Goal: Task Accomplishment & Management: Manage account settings

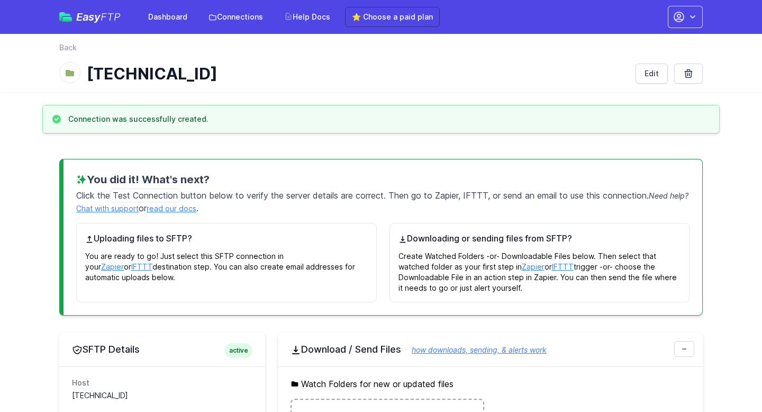
scroll to position [208, 0]
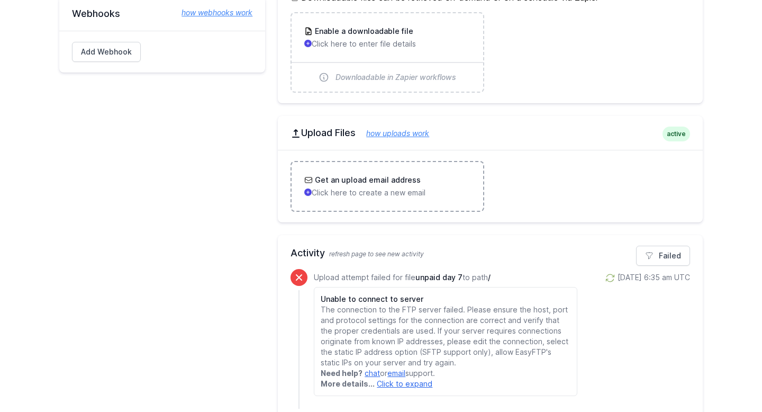
scroll to position [531, 0]
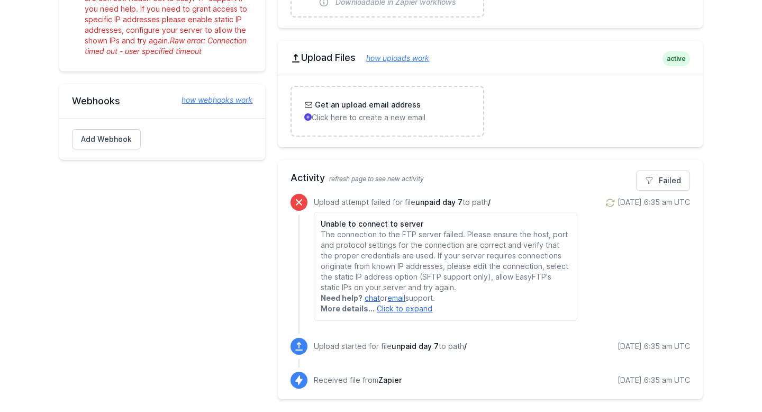
click at [324, 206] on p "Upload attempt failed for file unpaid day 7 to path /" at bounding box center [445, 202] width 263 height 11
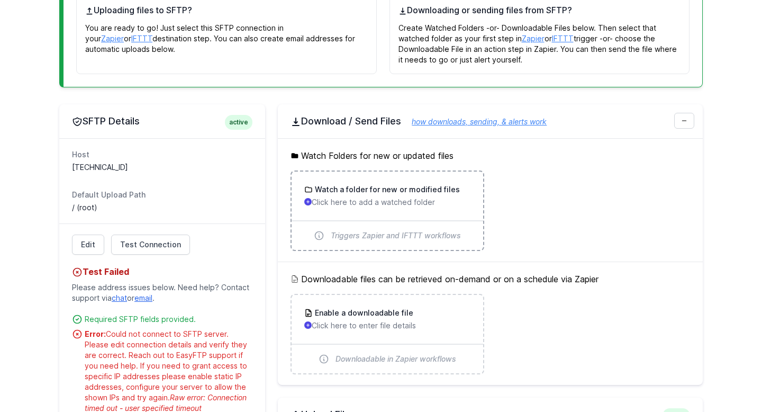
click at [388, 196] on div "Watch a folder for new or modified files Click here to add a watched folder" at bounding box center [387, 195] width 166 height 23
click at [413, 322] on p "Click here to enter file details" at bounding box center [387, 325] width 166 height 11
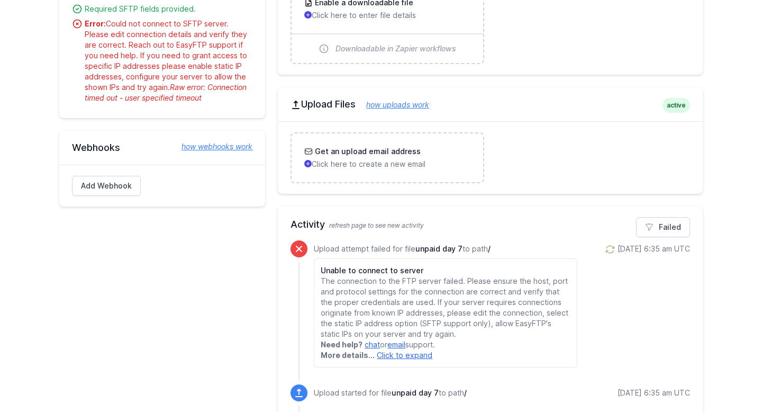
scroll to position [531, 0]
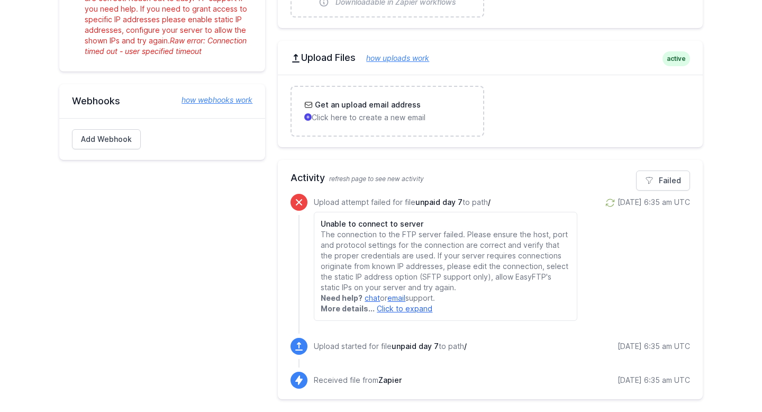
click at [323, 378] on p "Received file from Zapier" at bounding box center [358, 380] width 88 height 11
click at [324, 351] on p "Upload started for file unpaid day 7 to path /" at bounding box center [390, 346] width 153 height 11
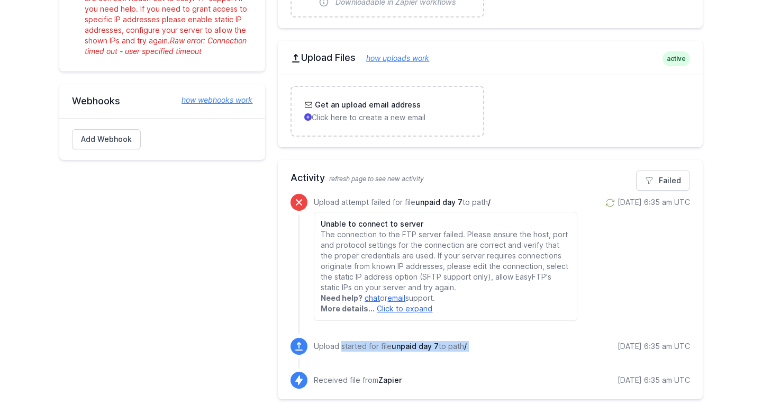
click at [324, 351] on p "Upload started for file unpaid day 7 to path /" at bounding box center [390, 346] width 153 height 11
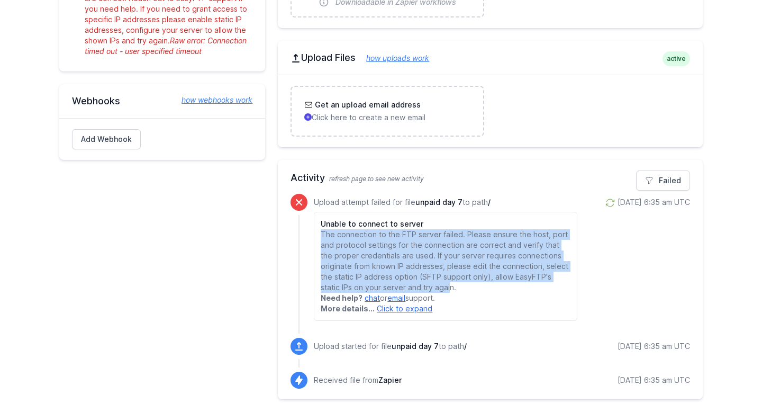
drag, startPoint x: 321, startPoint y: 235, endPoint x: 449, endPoint y: 286, distance: 137.1
click at [449, 286] on p "The connection to the FTP server failed. Please ensure the host, port and proto…" at bounding box center [445, 260] width 249 height 63
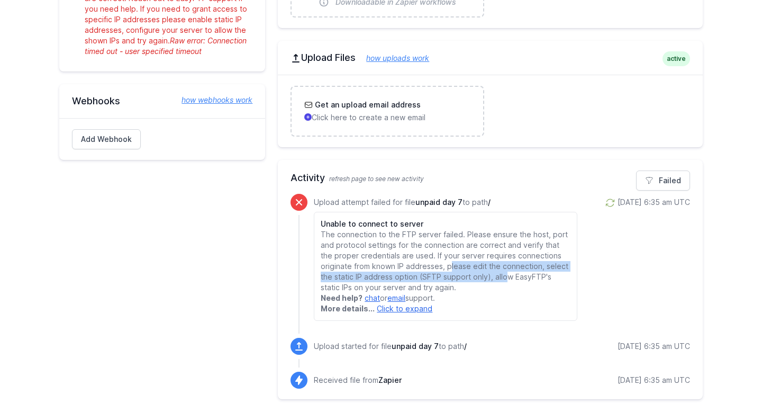
drag, startPoint x: 448, startPoint y: 265, endPoint x: 507, endPoint y: 280, distance: 61.2
click at [507, 280] on p "The connection to the FTP server failed. Please ensure the host, port and proto…" at bounding box center [445, 260] width 249 height 63
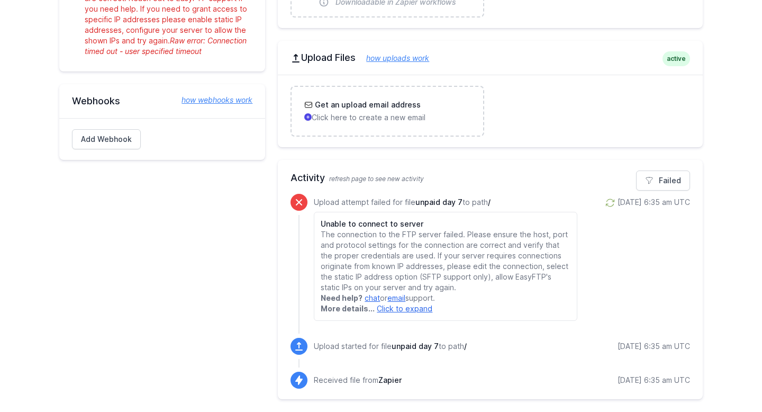
click at [501, 292] on p "The connection to the FTP server failed. Please ensure the host, port and proto…" at bounding box center [445, 260] width 249 height 63
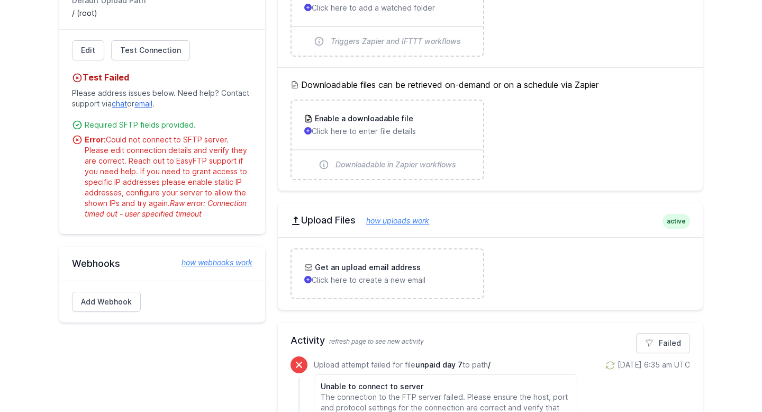
scroll to position [314, 0]
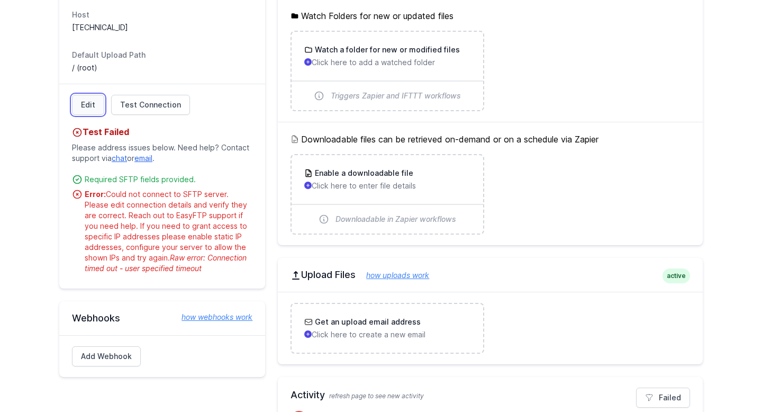
click at [89, 113] on link "Edit" at bounding box center [88, 105] width 32 height 20
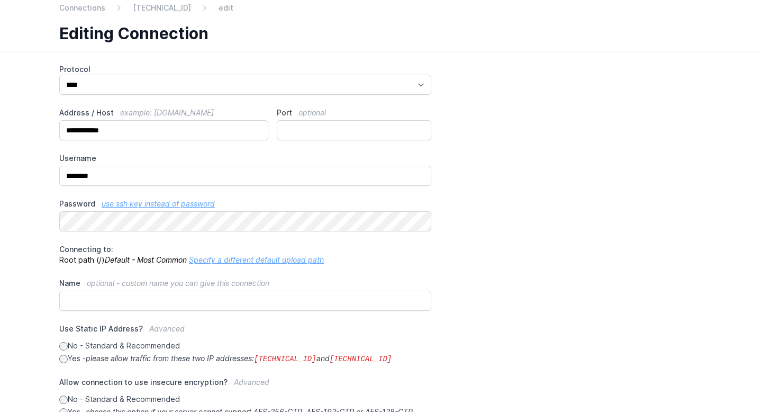
scroll to position [41, 0]
click at [66, 361] on label "Yes - please allow traffic from these two IP addresses: 34.238.108.61 and 34.23…" at bounding box center [245, 357] width 372 height 11
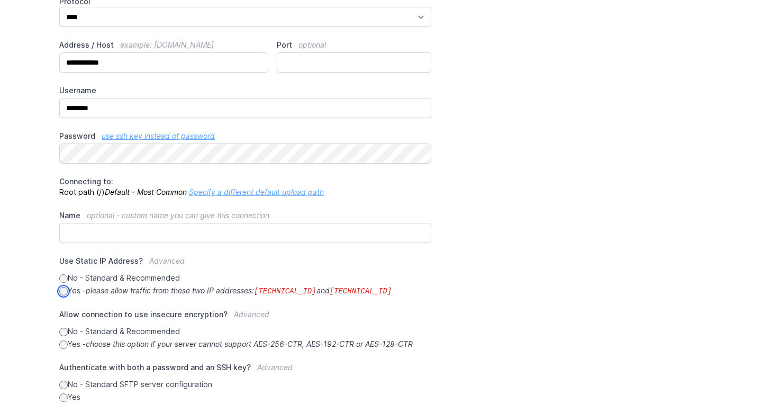
scroll to position [162, 0]
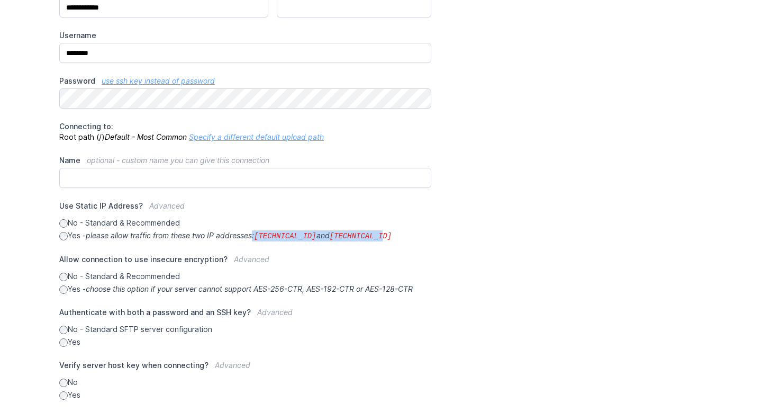
drag, startPoint x: 257, startPoint y: 234, endPoint x: 364, endPoint y: 243, distance: 107.2
click at [364, 243] on div "**********" at bounding box center [380, 170] width 643 height 459
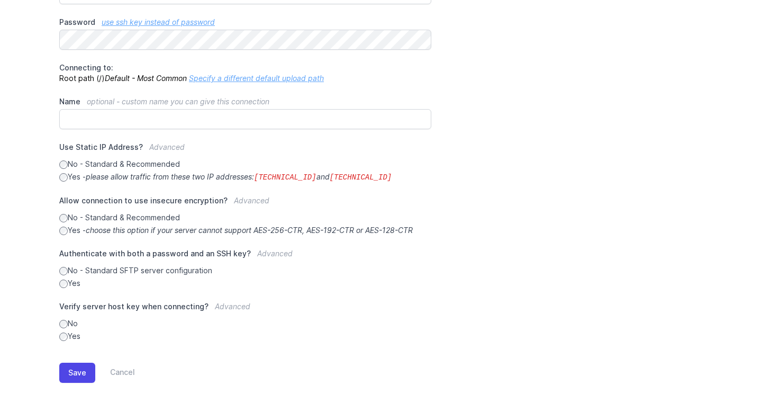
click at [56, 371] on div "**********" at bounding box center [380, 141] width 677 height 542
click at [71, 366] on button "Save" at bounding box center [77, 372] width 36 height 20
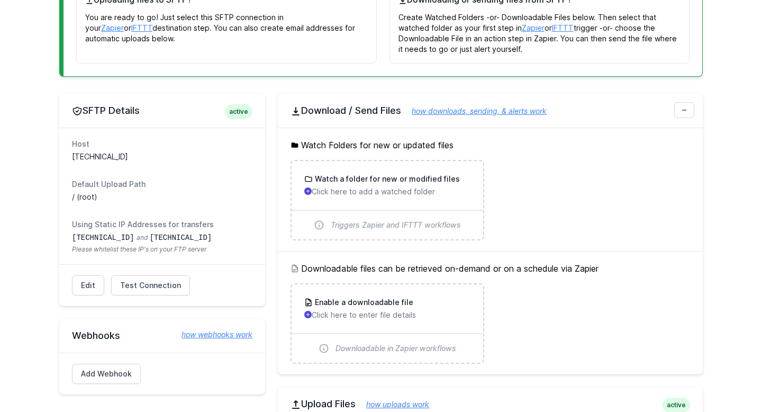
scroll to position [276, 0]
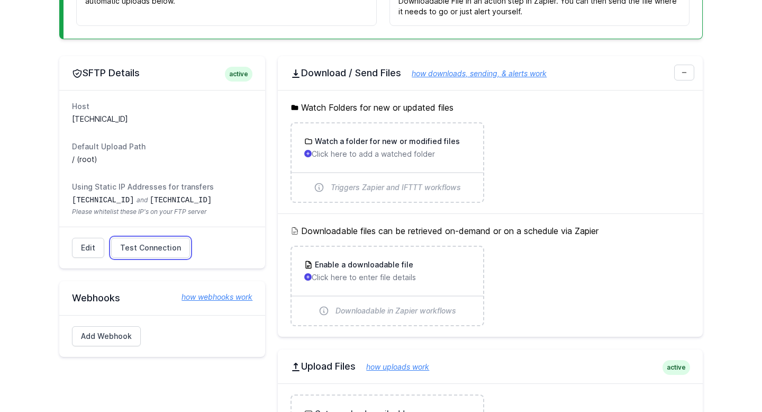
click at [177, 249] on span "Test Connection" at bounding box center [150, 247] width 61 height 11
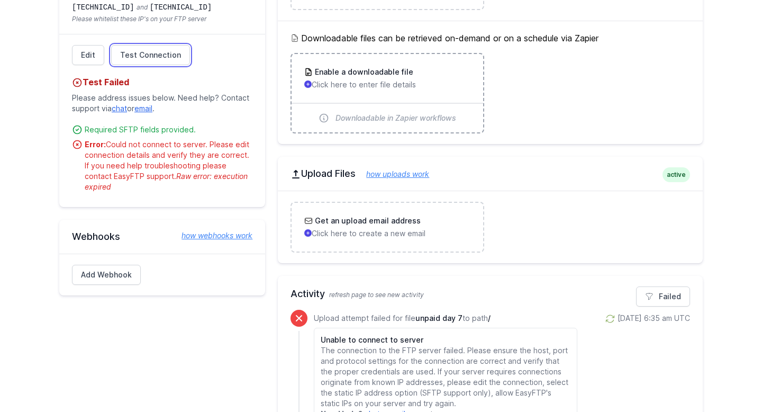
scroll to position [585, 0]
